Goal: Book appointment/travel/reservation

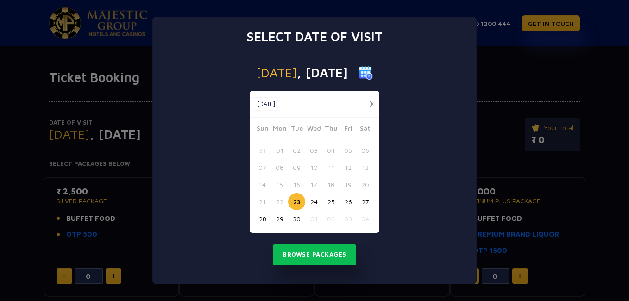
click at [371, 102] on button "button" at bounding box center [371, 104] width 12 height 12
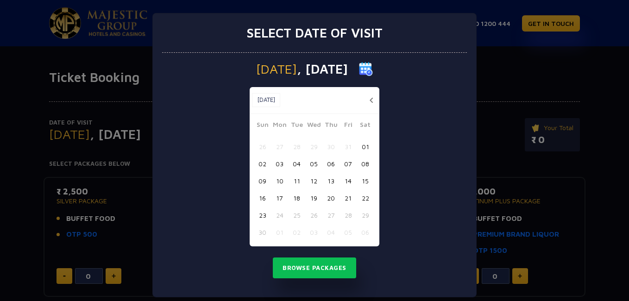
click at [371, 102] on button "button" at bounding box center [371, 100] width 12 height 12
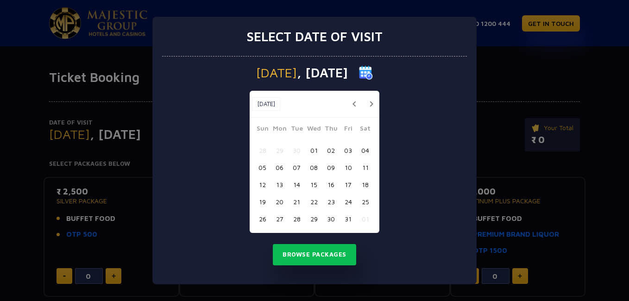
click at [371, 102] on button "button" at bounding box center [371, 104] width 12 height 12
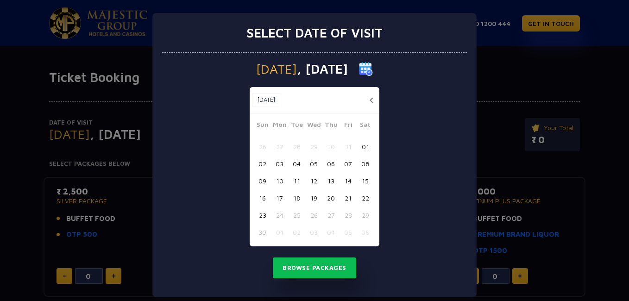
click at [371, 102] on button "button" at bounding box center [371, 100] width 12 height 12
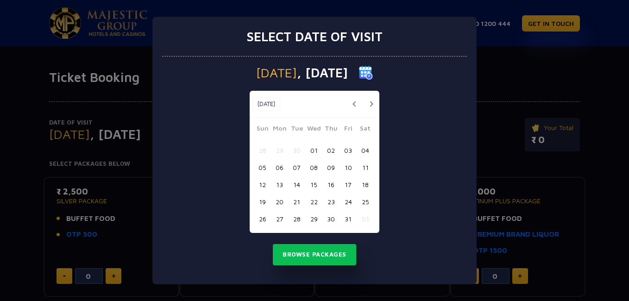
click at [353, 102] on button "button" at bounding box center [354, 104] width 12 height 12
click at [372, 104] on button "button" at bounding box center [371, 104] width 12 height 12
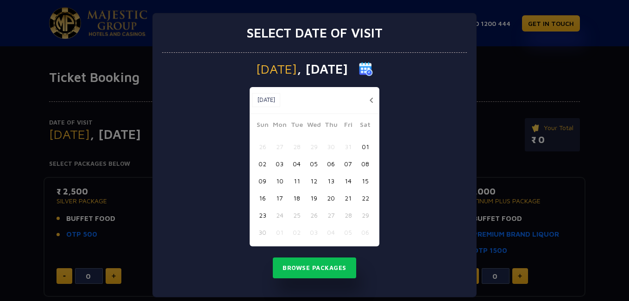
click at [277, 199] on button "17" at bounding box center [279, 197] width 17 height 17
click at [331, 264] on button "Browse Packages" at bounding box center [314, 268] width 83 height 21
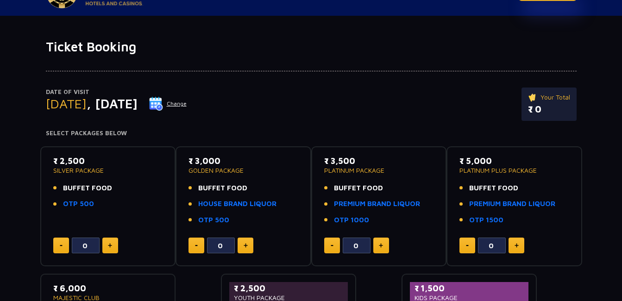
scroll to position [46, 0]
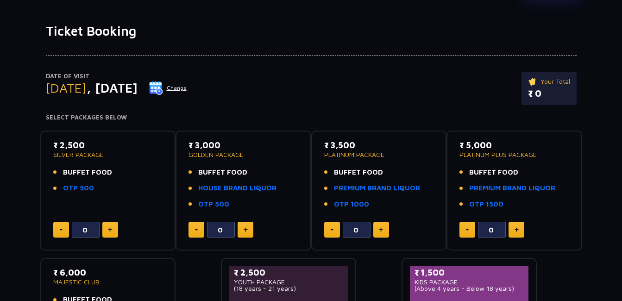
click at [111, 230] on img at bounding box center [110, 229] width 4 height 5
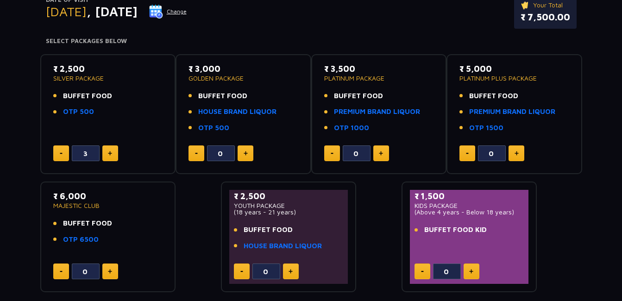
scroll to position [139, 0]
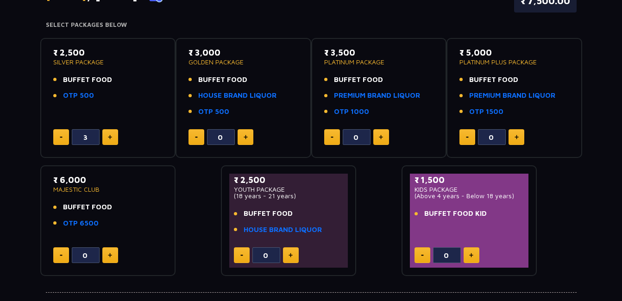
click at [63, 134] on button at bounding box center [61, 137] width 16 height 16
type input "0"
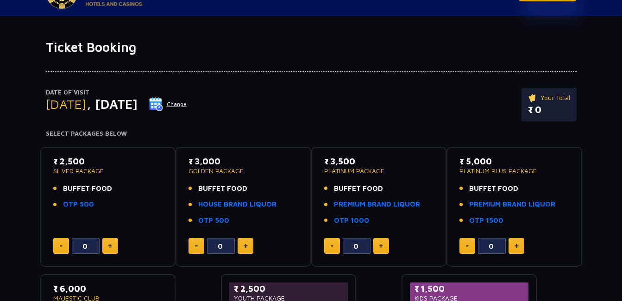
scroll to position [46, 0]
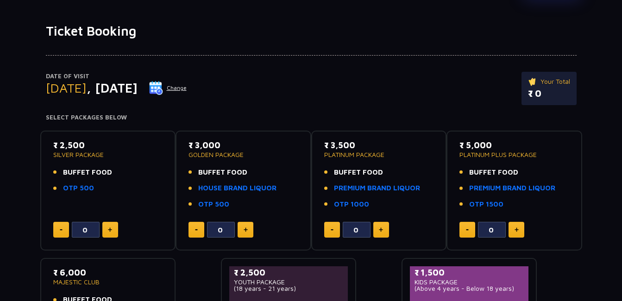
click at [75, 154] on p "SILVER PACKAGE" at bounding box center [108, 154] width 110 height 6
click at [104, 153] on p "SILVER PACKAGE" at bounding box center [108, 154] width 110 height 6
click at [130, 172] on li "BUFFET FOOD" at bounding box center [108, 172] width 110 height 11
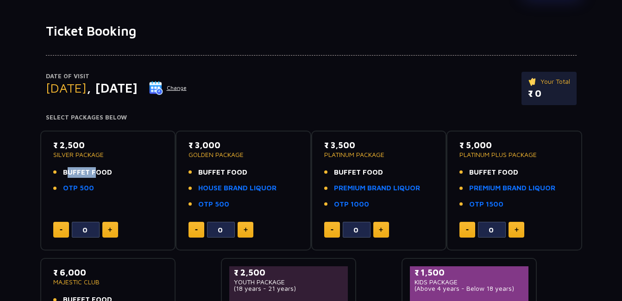
click at [143, 192] on li "OTP 500" at bounding box center [108, 188] width 110 height 11
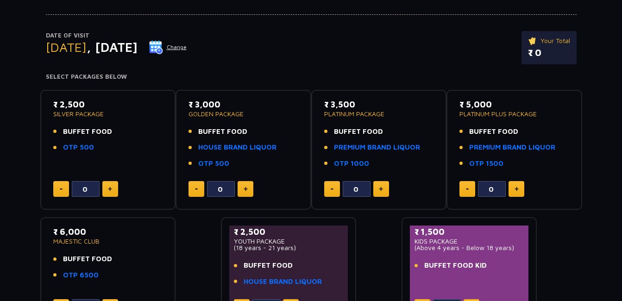
scroll to position [0, 0]
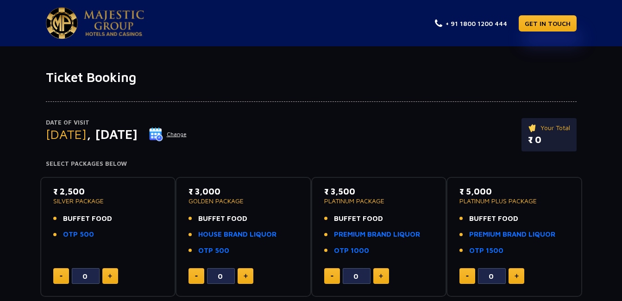
click at [74, 193] on p "₹ 2,500" at bounding box center [108, 191] width 110 height 13
click at [72, 214] on span "BUFFET FOOD" at bounding box center [87, 219] width 49 height 11
drag, startPoint x: 110, startPoint y: 233, endPoint x: 61, endPoint y: 228, distance: 49.4
click at [61, 228] on ul "BUFFET FOOD OTP 500" at bounding box center [108, 227] width 110 height 26
click at [113, 239] on li "OTP 500" at bounding box center [108, 234] width 110 height 11
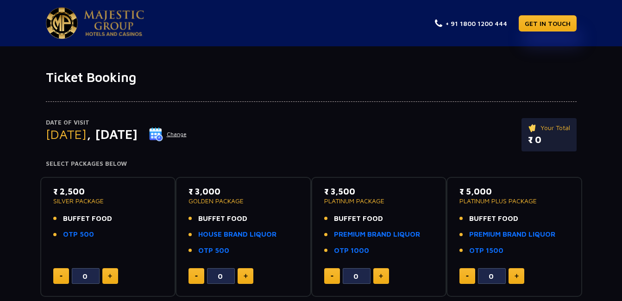
click at [136, 214] on li "BUFFET FOOD" at bounding box center [108, 219] width 110 height 11
drag, startPoint x: 240, startPoint y: 253, endPoint x: 182, endPoint y: 196, distance: 81.2
click at [182, 196] on div "₹ 3,000 GOLDEN PACKAGE BUFFET FOOD HOUSE BRAND LIQUOR OTP 500 0" at bounding box center [244, 237] width 136 height 120
copy div "₹ 3,000 GOLDEN PACKAGE BUFFET FOOD HOUSE BRAND LIQUOR OTP 500"
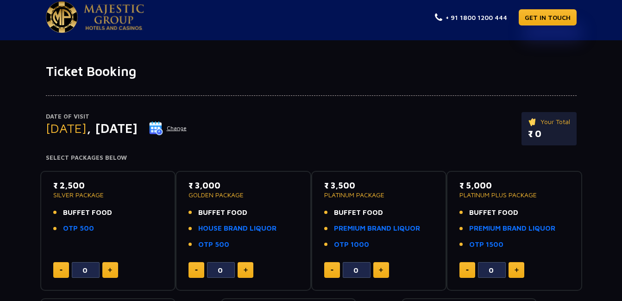
scroll to position [46, 0]
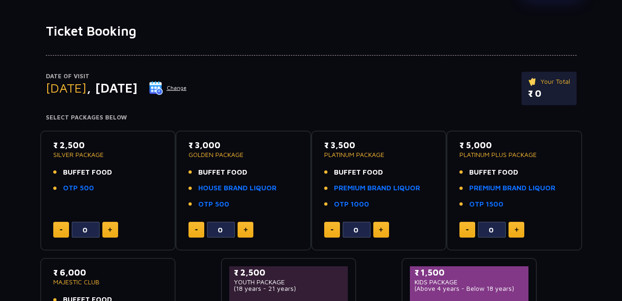
drag, startPoint x: 101, startPoint y: 190, endPoint x: 52, endPoint y: 150, distance: 63.8
click at [52, 150] on div "₹ 2,500 SILVER PACKAGE BUFFET FOOD OTP 500 0" at bounding box center [108, 191] width 119 height 104
copy div "₹ 2,500 SILVER PACKAGE BUFFET FOOD OTP 500"
